Goal: Task Accomplishment & Management: Use online tool/utility

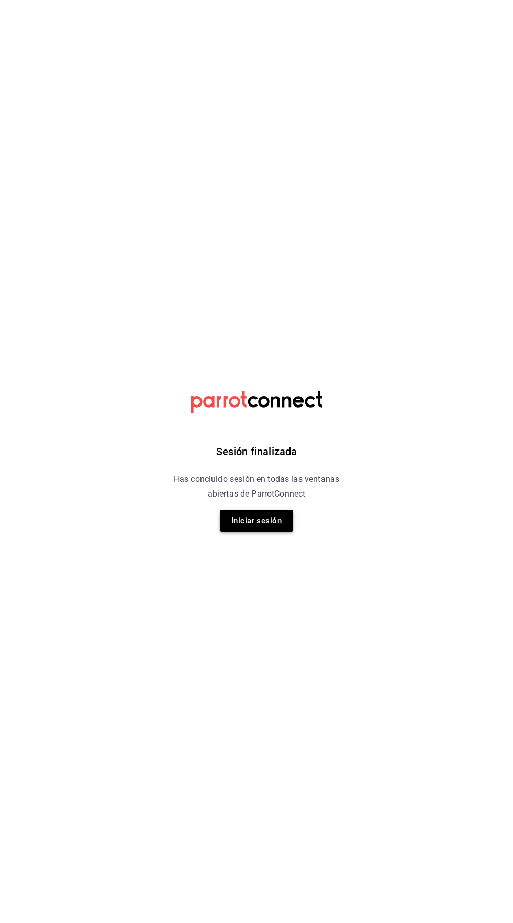
click at [264, 520] on button "Iniciar sesión" at bounding box center [256, 521] width 73 height 22
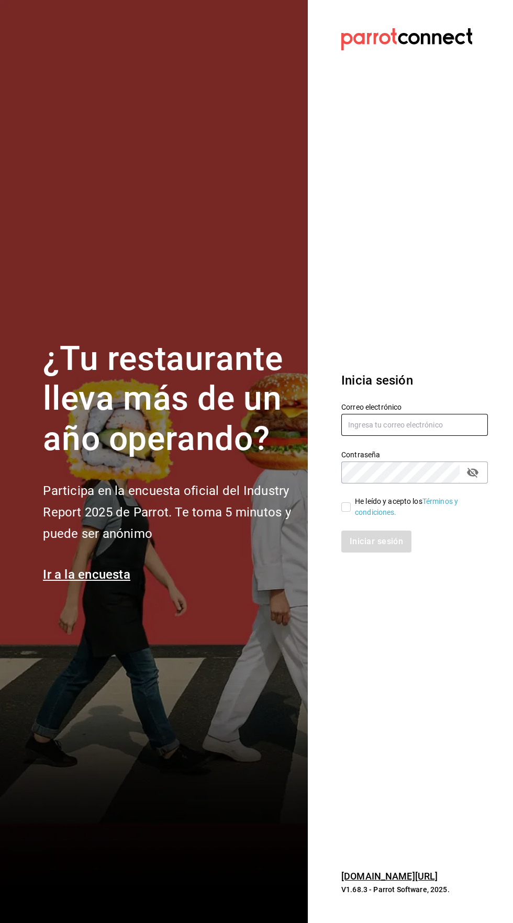
click at [414, 436] on input "text" at bounding box center [414, 425] width 146 height 22
type input "[EMAIL_ADDRESS][PERSON_NAME][DOMAIN_NAME]"
click at [346, 512] on input "He leído y acepto los Términos y condiciones." at bounding box center [345, 506] width 9 height 9
checkbox input "true"
click at [388, 552] on button "Iniciar sesión" at bounding box center [376, 541] width 71 height 22
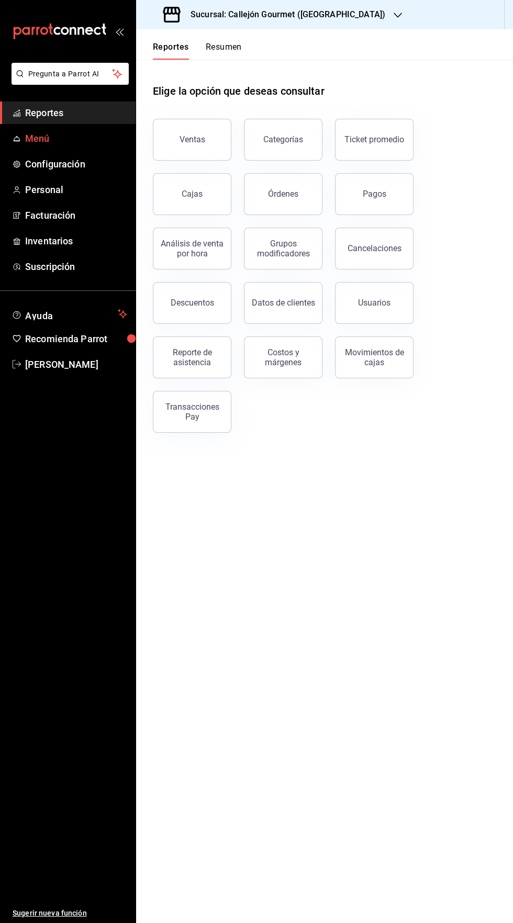
click at [84, 138] on span "Menú" at bounding box center [76, 138] width 102 height 14
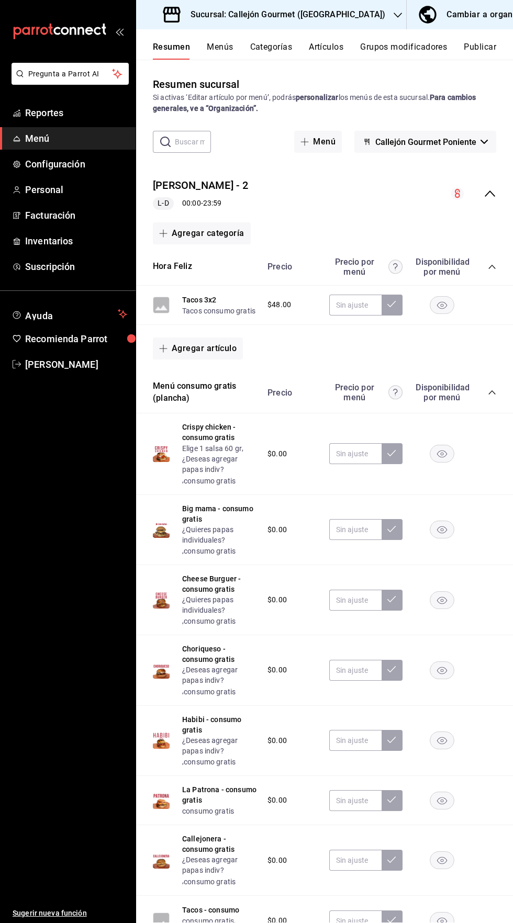
click at [484, 193] on icon "collapse-menu-row" at bounding box center [489, 193] width 13 height 13
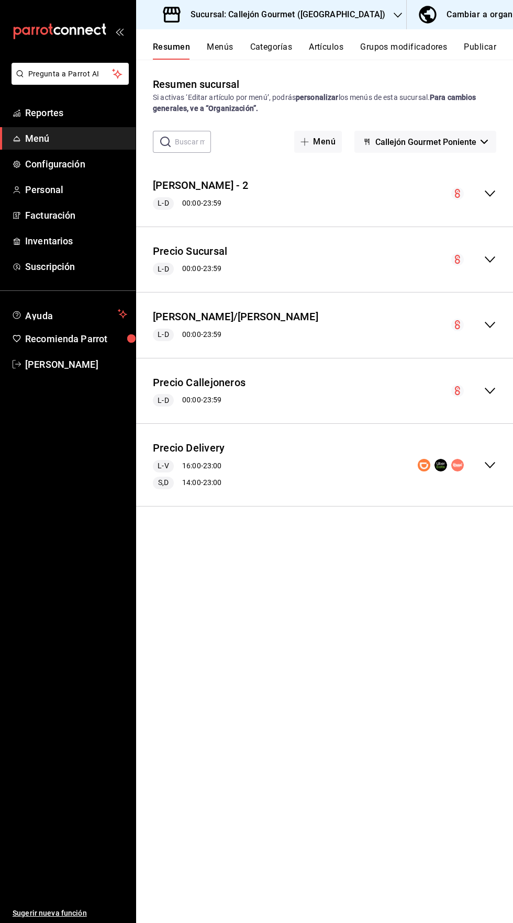
click at [488, 468] on icon "collapse-menu-row" at bounding box center [489, 465] width 13 height 13
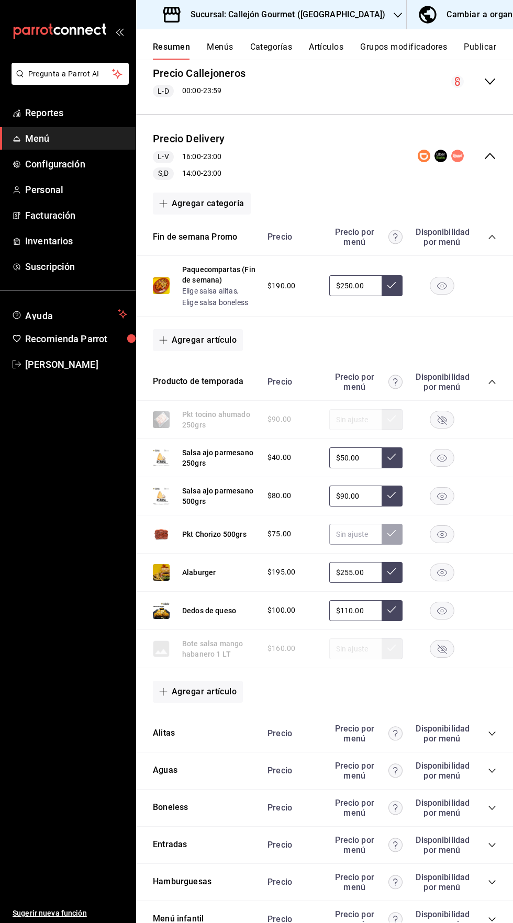
scroll to position [349, 0]
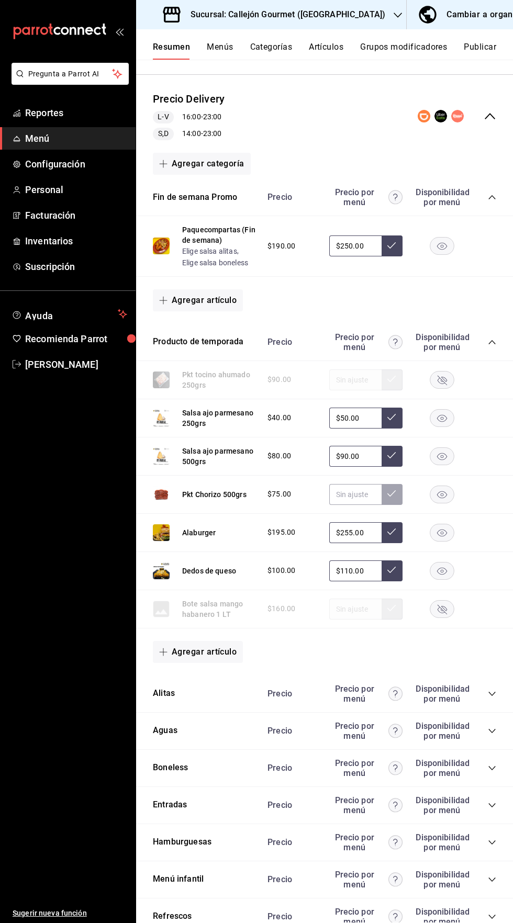
click at [492, 805] on icon "collapse-category-row" at bounding box center [492, 805] width 8 height 8
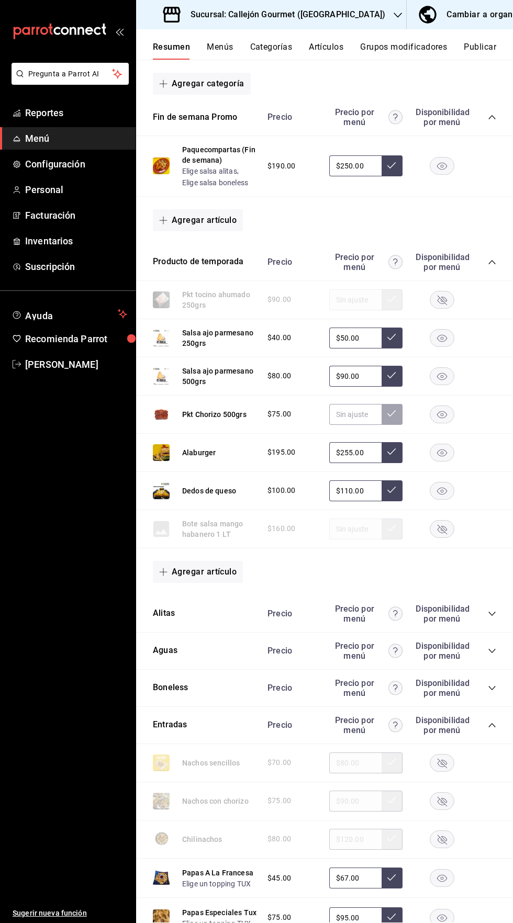
scroll to position [590, 0]
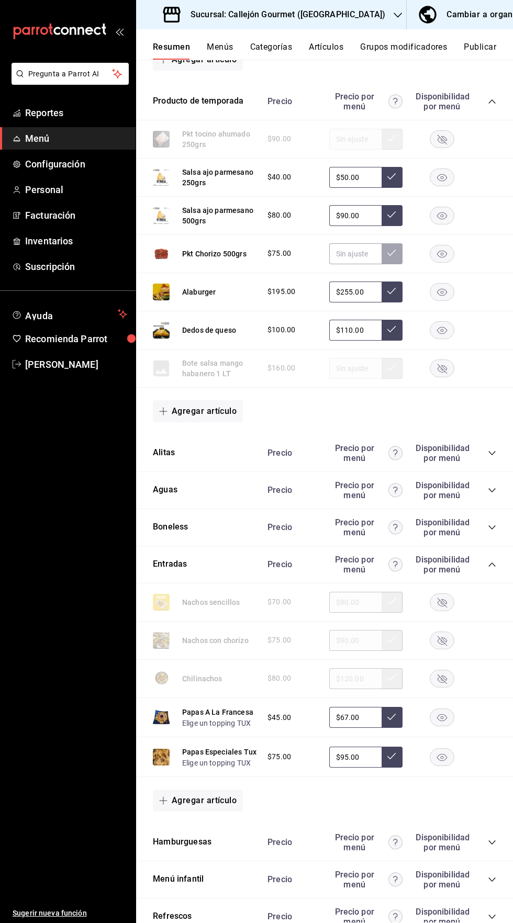
click at [442, 678] on icon "button" at bounding box center [441, 678] width 9 height 9
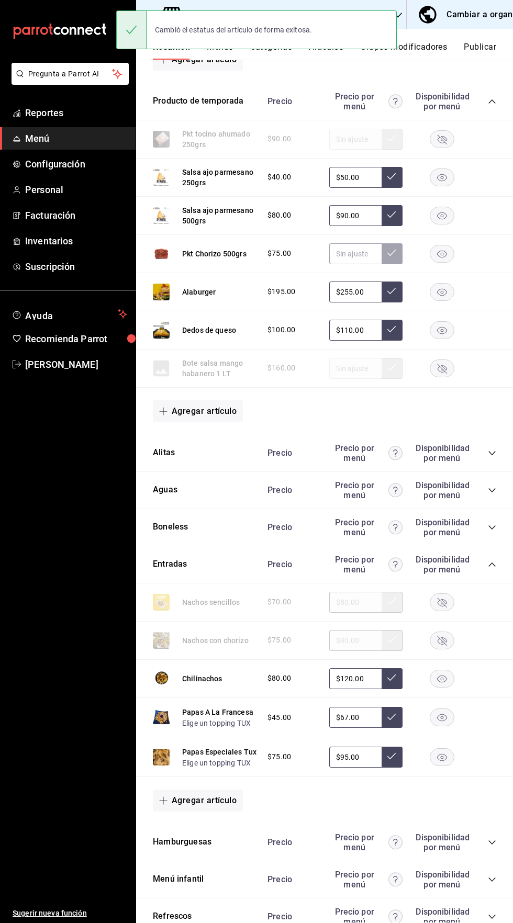
click at [446, 639] on icon "button" at bounding box center [441, 640] width 9 height 9
click at [442, 602] on icon "button" at bounding box center [441, 601] width 9 height 9
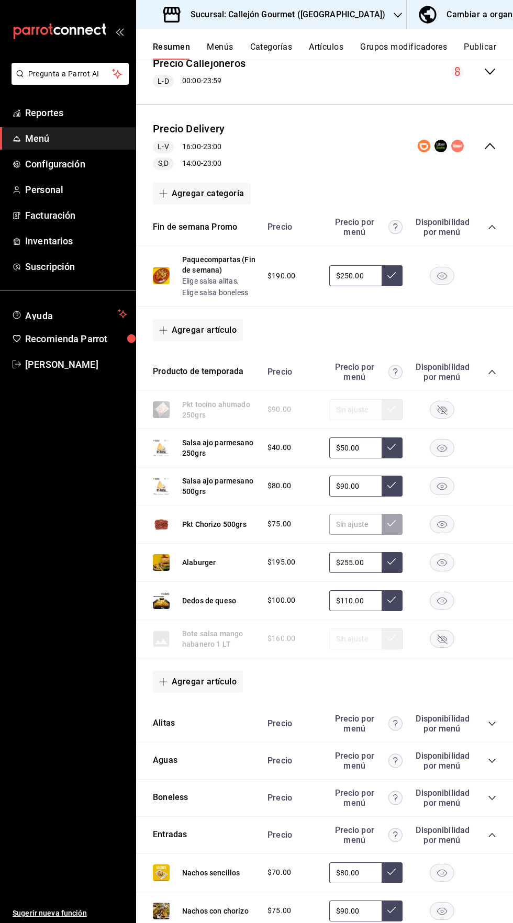
scroll to position [0, 0]
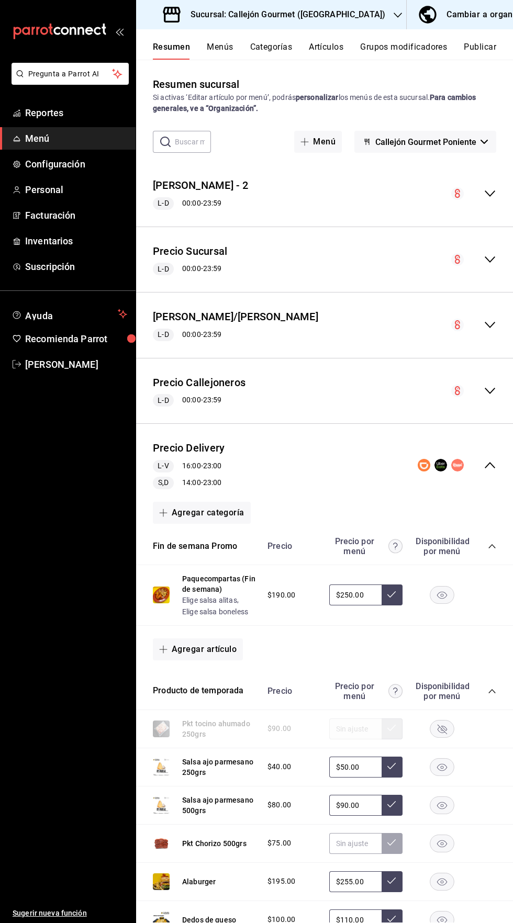
click at [484, 45] on button "Publicar" at bounding box center [479, 51] width 32 height 18
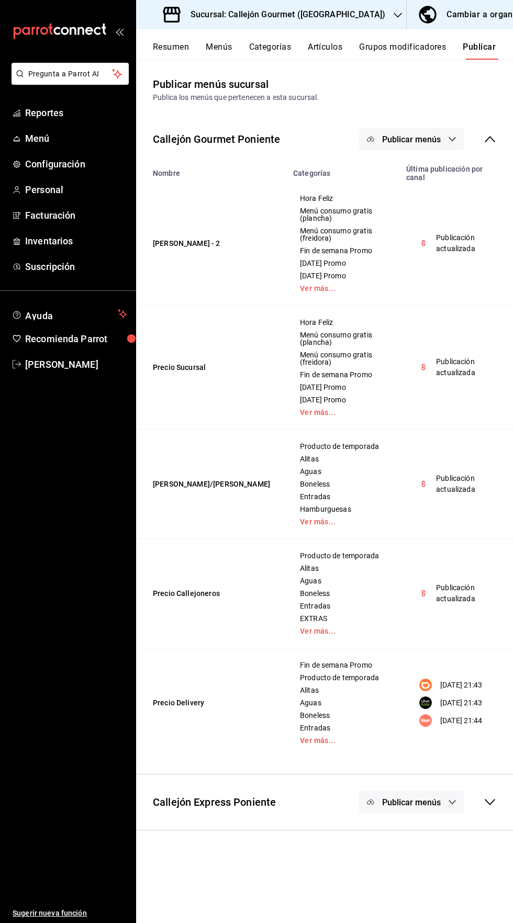
click at [436, 133] on button "Publicar menús" at bounding box center [411, 139] width 105 height 22
click at [429, 202] on span "DiDi Food" at bounding box center [426, 202] width 50 height 11
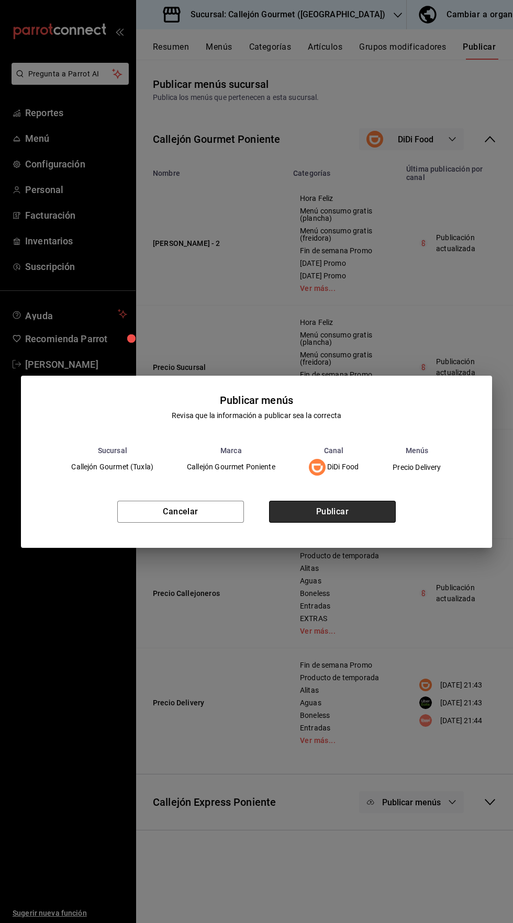
click at [357, 523] on button "Publicar" at bounding box center [332, 512] width 127 height 22
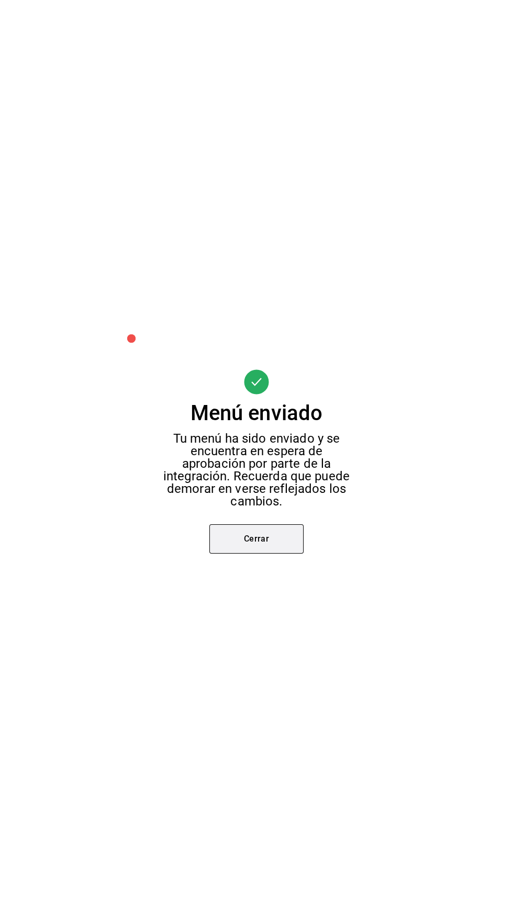
click at [276, 553] on button "Cerrar" at bounding box center [256, 538] width 94 height 29
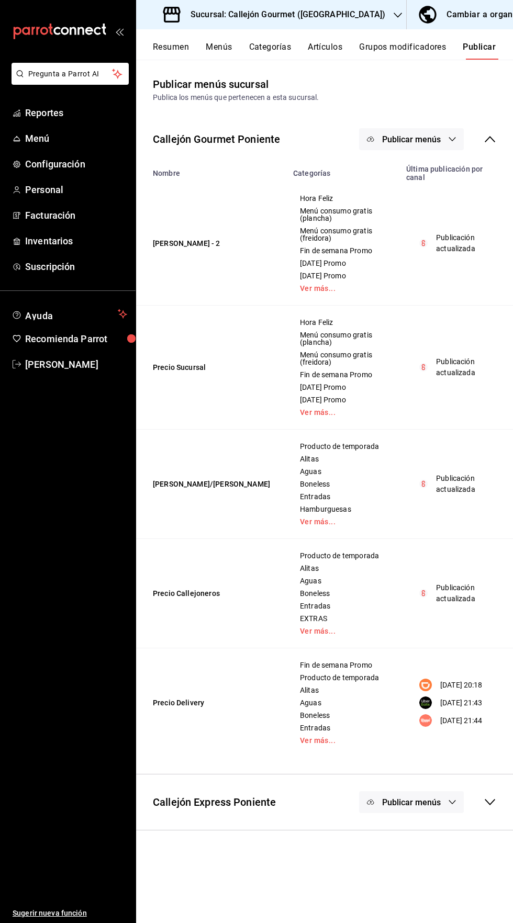
click at [427, 137] on span "Publicar menús" at bounding box center [411, 139] width 59 height 10
click at [434, 236] on span "Uber Eats" at bounding box center [426, 232] width 50 height 11
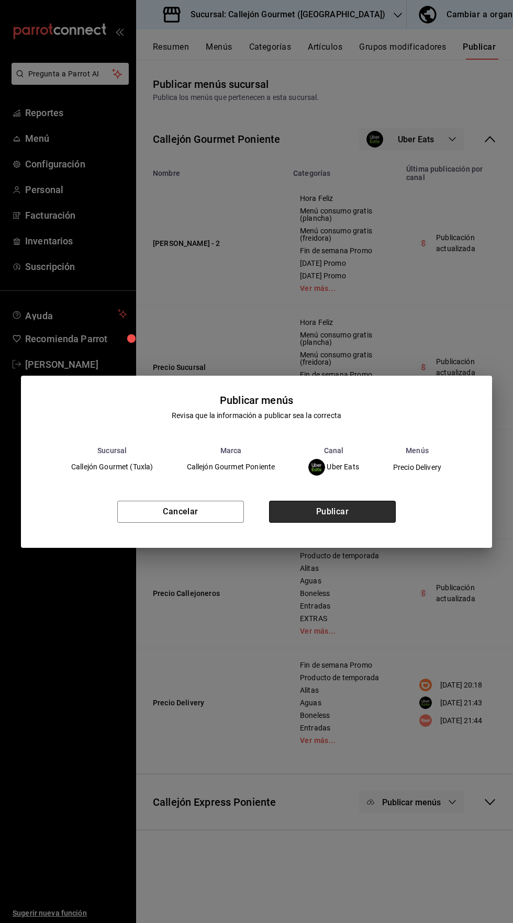
click at [345, 523] on button "Publicar" at bounding box center [332, 512] width 127 height 22
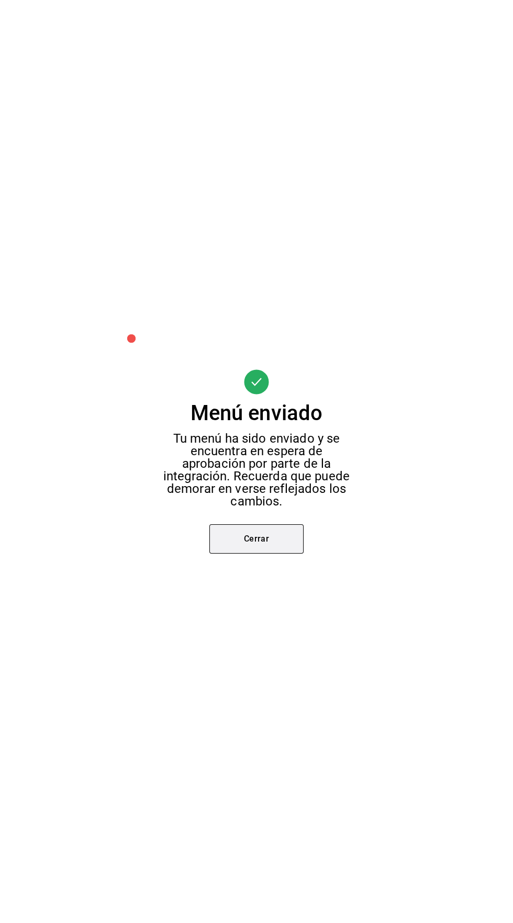
click at [256, 553] on button "Cerrar" at bounding box center [256, 538] width 94 height 29
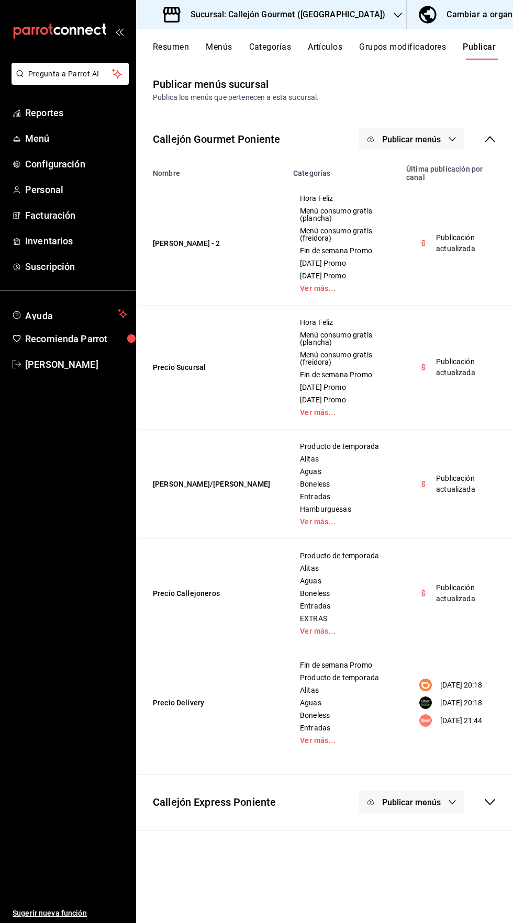
click at [427, 143] on span "Publicar menús" at bounding box center [411, 139] width 59 height 10
click at [414, 266] on span "Rappi" at bounding box center [426, 261] width 50 height 11
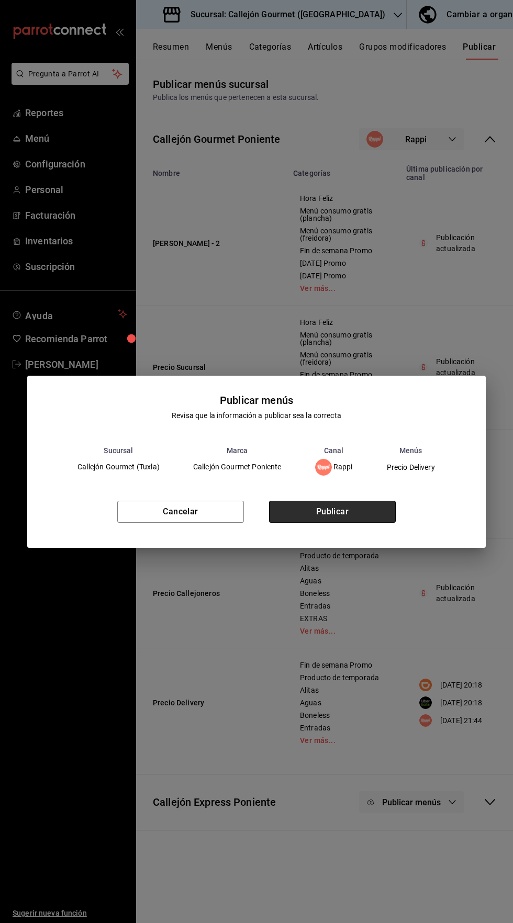
click at [348, 523] on button "Publicar" at bounding box center [332, 512] width 127 height 22
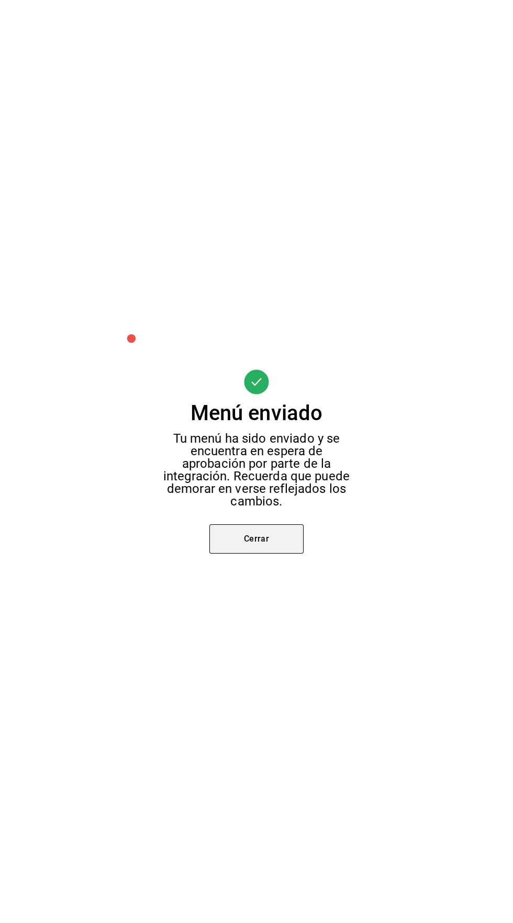
click at [241, 553] on button "Cerrar" at bounding box center [256, 538] width 94 height 29
